Goal: Navigation & Orientation: Find specific page/section

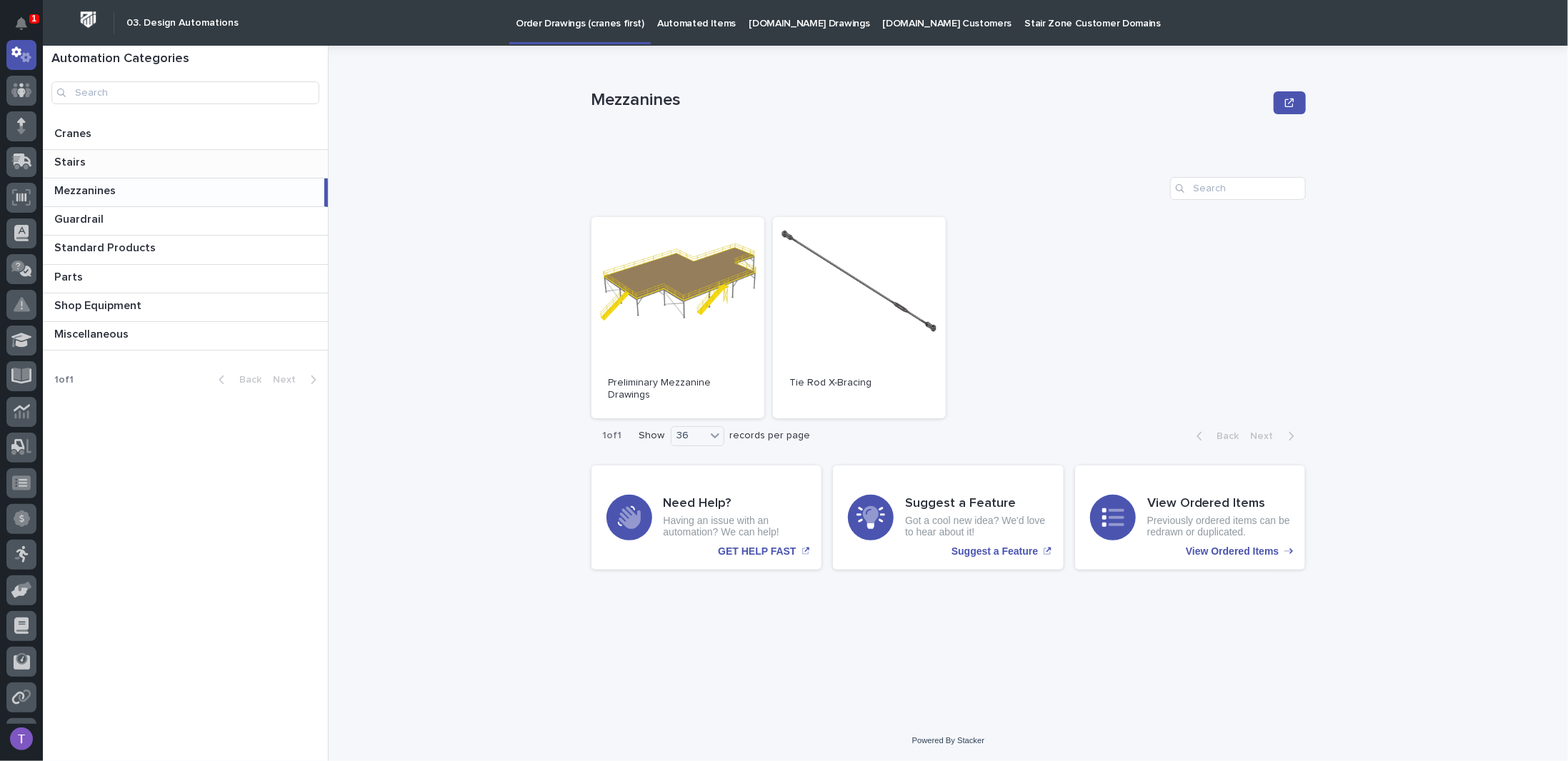
click at [70, 158] on p "Stairs" at bounding box center [72, 161] width 34 height 16
